Goal: Transaction & Acquisition: Book appointment/travel/reservation

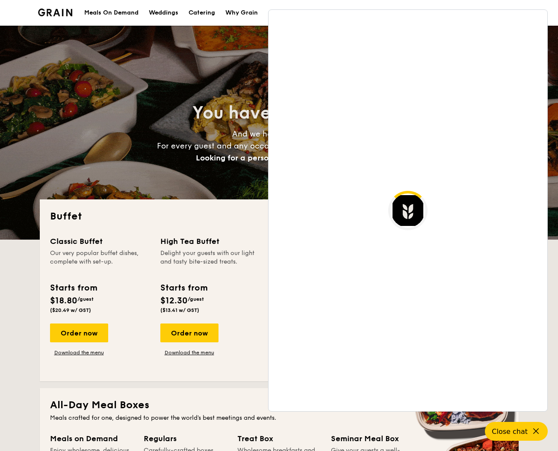
select select
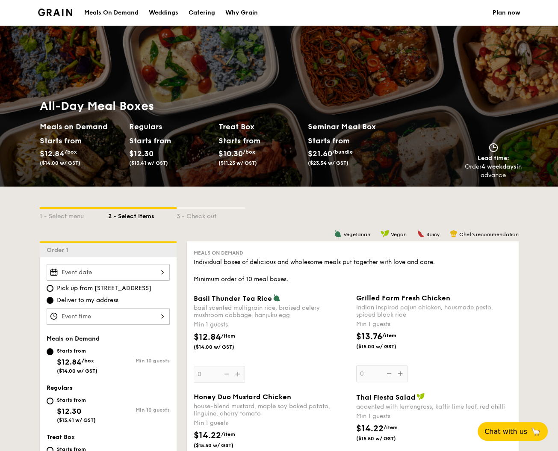
click at [209, 15] on div "Catering" at bounding box center [202, 13] width 27 height 26
select select
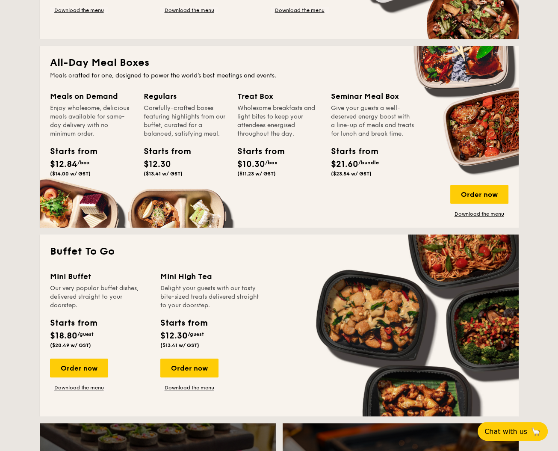
scroll to position [43, 0]
